Goal: Navigation & Orientation: Understand site structure

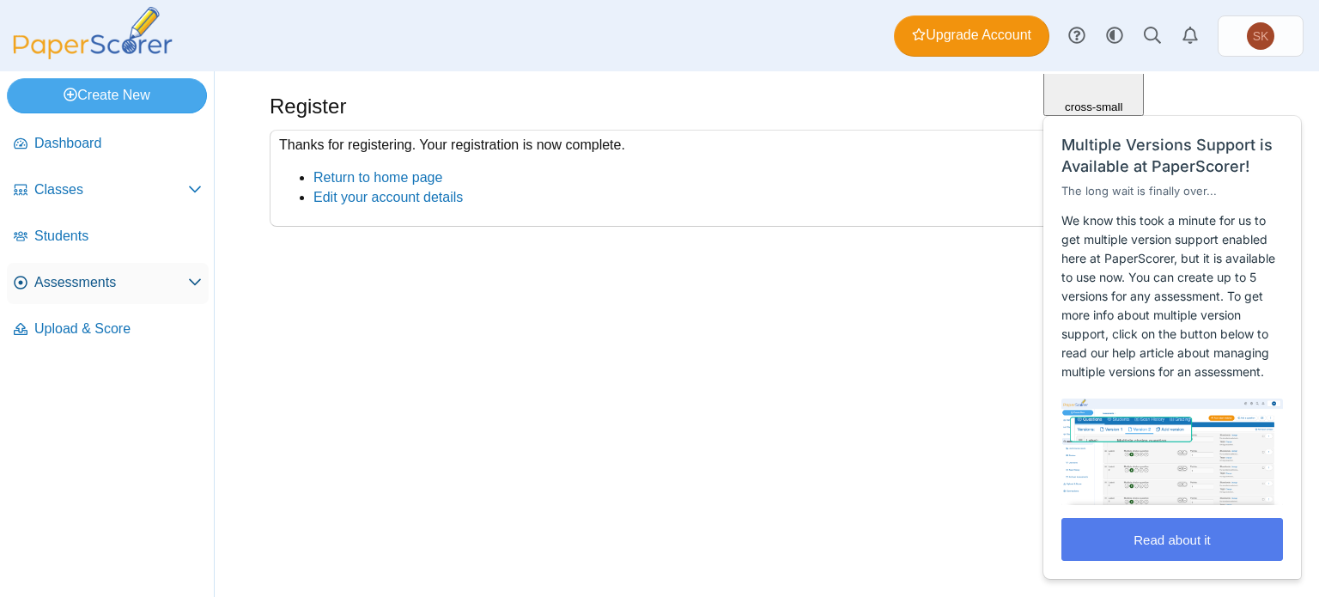
click at [56, 288] on span "Assessments" at bounding box center [111, 282] width 154 height 19
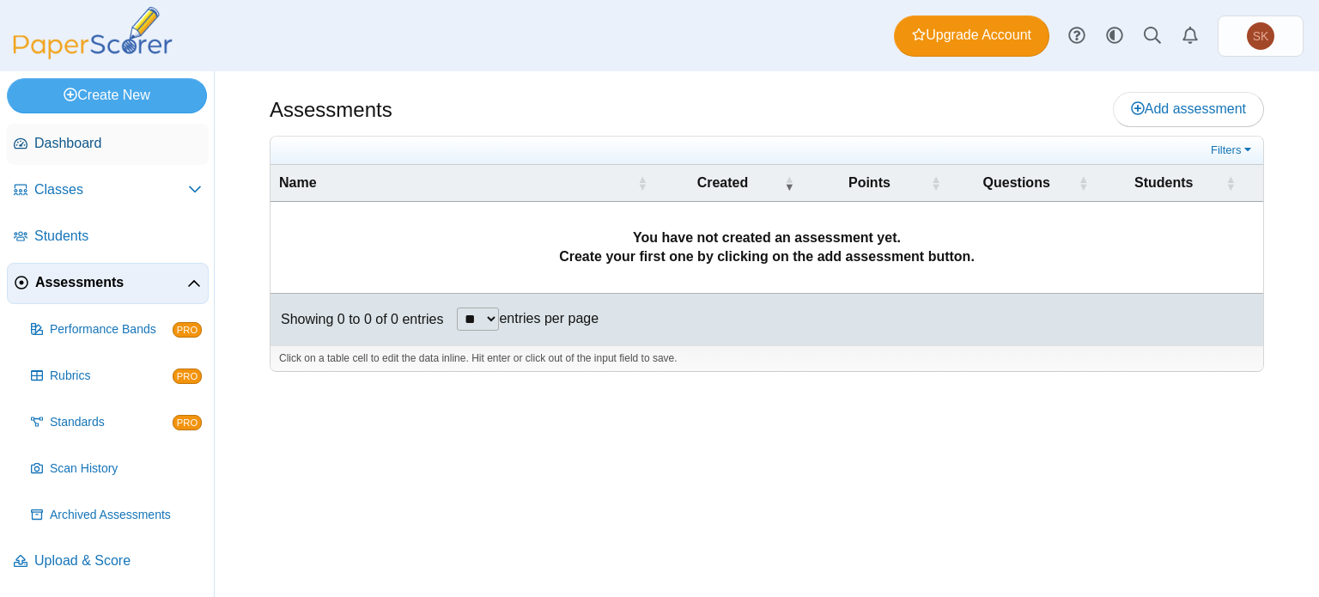
click at [81, 147] on span "Dashboard" at bounding box center [117, 143] width 167 height 19
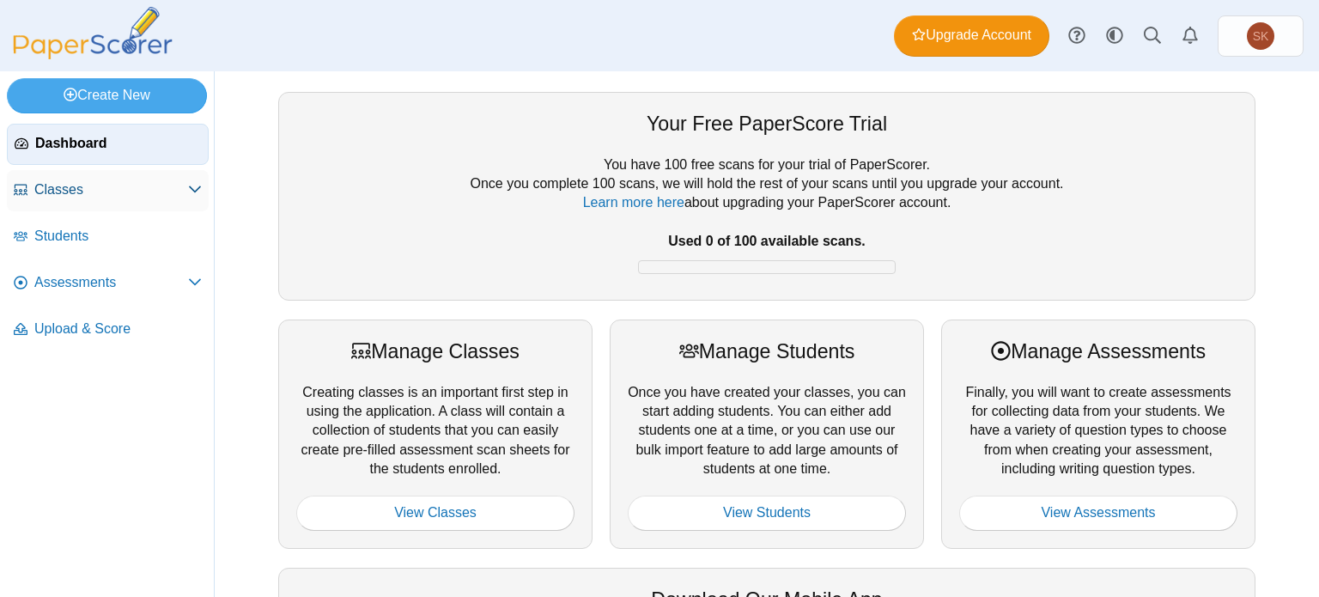
click at [74, 195] on span "Classes" at bounding box center [111, 189] width 154 height 19
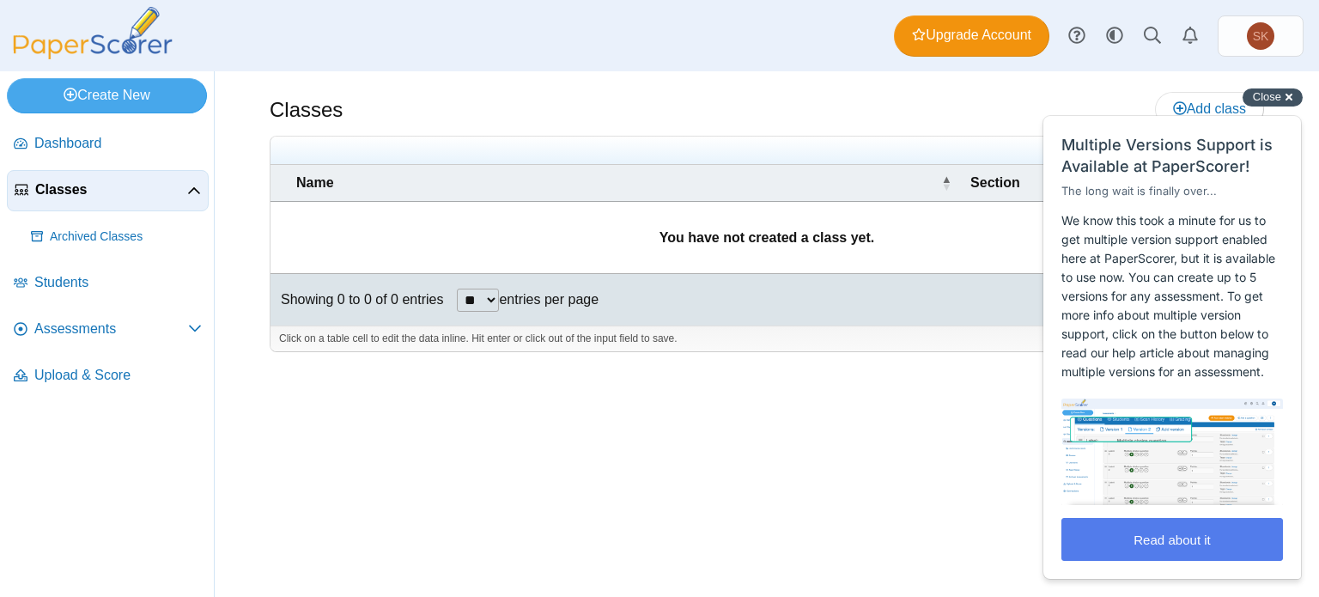
click at [1290, 104] on div "Close cross-small" at bounding box center [1273, 97] width 60 height 18
